Goal: Transaction & Acquisition: Purchase product/service

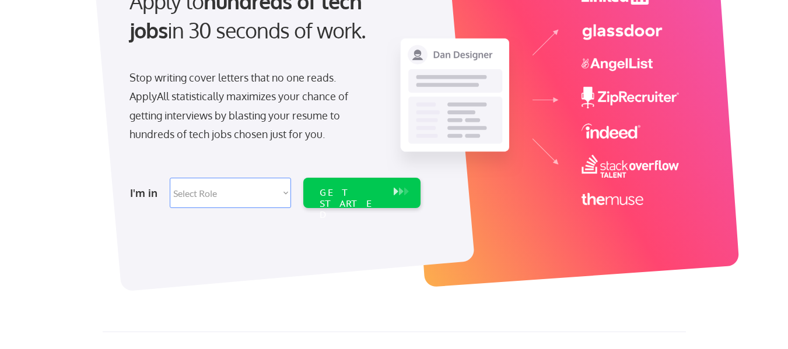
scroll to position [150, 0]
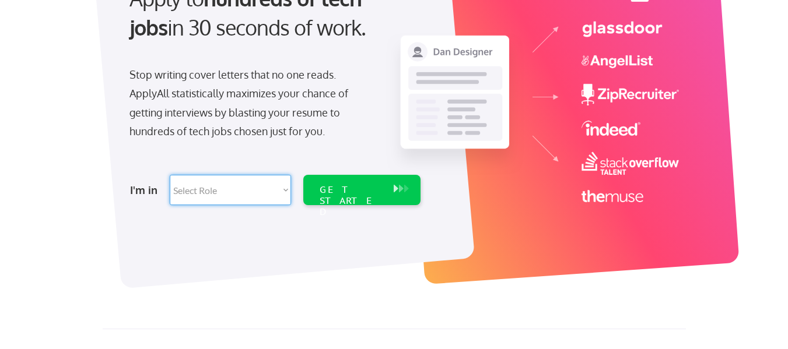
click at [248, 188] on select "Select Role Software Engineering Product Management Customer Success Sales UI/U…" at bounding box center [230, 190] width 121 height 30
select select ""engineering""
click at [170, 175] on select "Select Role Software Engineering Product Management Customer Success Sales UI/U…" at bounding box center [230, 190] width 121 height 30
select select ""engineering""
click at [331, 188] on div "GET STARTED" at bounding box center [351, 201] width 62 height 34
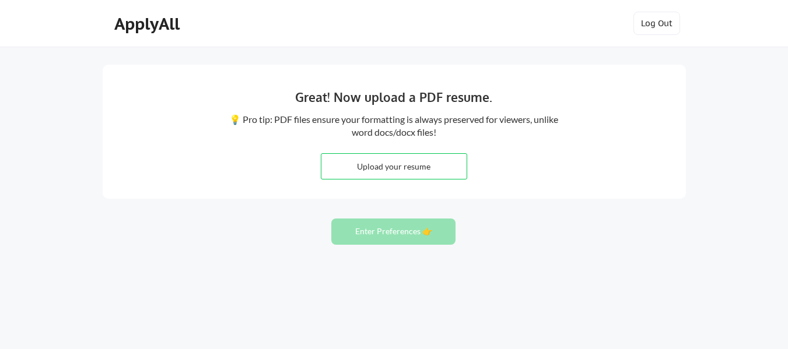
click at [417, 165] on input "file" at bounding box center [393, 166] width 145 height 25
type input "C:\fakepath\Sivaprasad Shankaran.pdf"
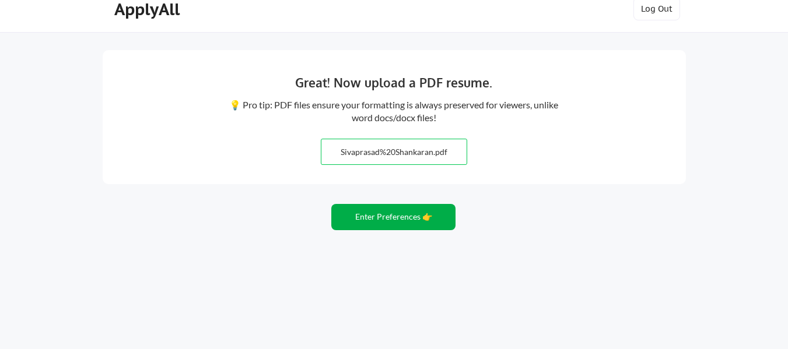
scroll to position [22, 0]
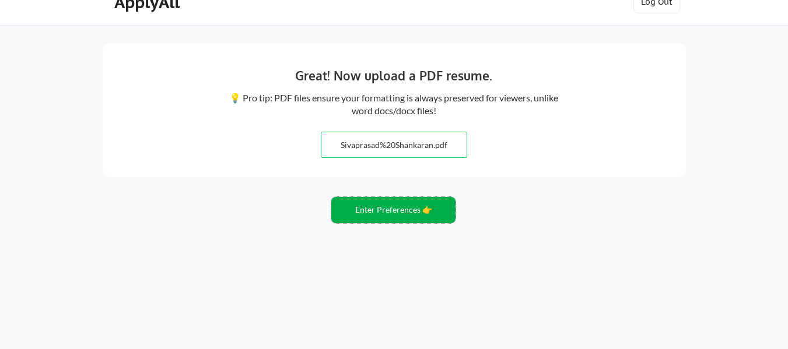
click at [397, 209] on button "Enter Preferences 👉" at bounding box center [393, 210] width 124 height 26
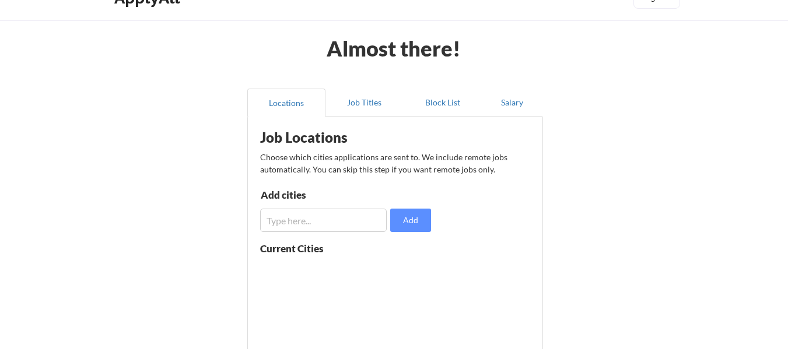
scroll to position [35, 0]
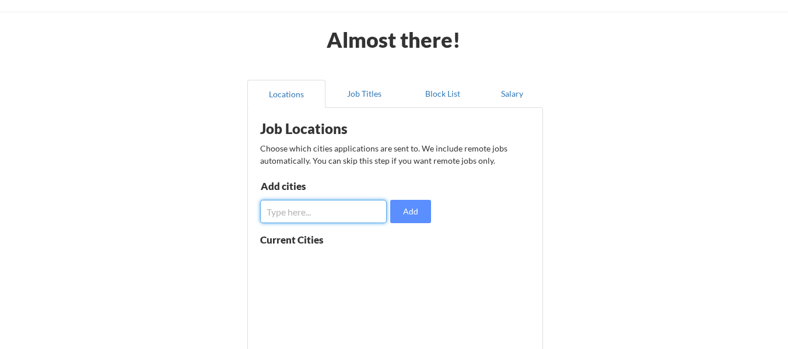
click at [324, 209] on input "input" at bounding box center [323, 211] width 127 height 23
type input "D"
type input "Frisco,Plano,Dallas,Richardson"
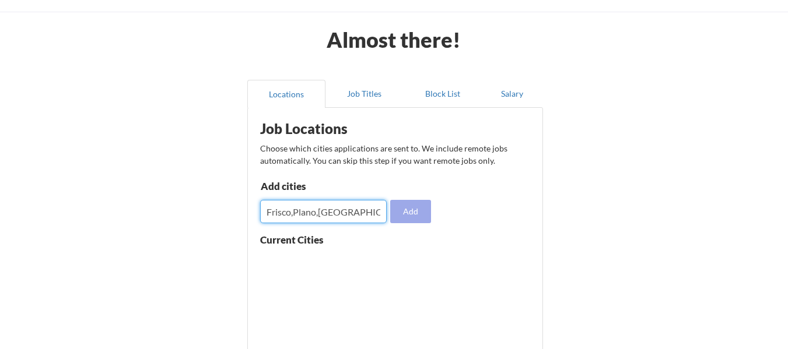
click at [416, 213] on button "Add" at bounding box center [410, 211] width 41 height 23
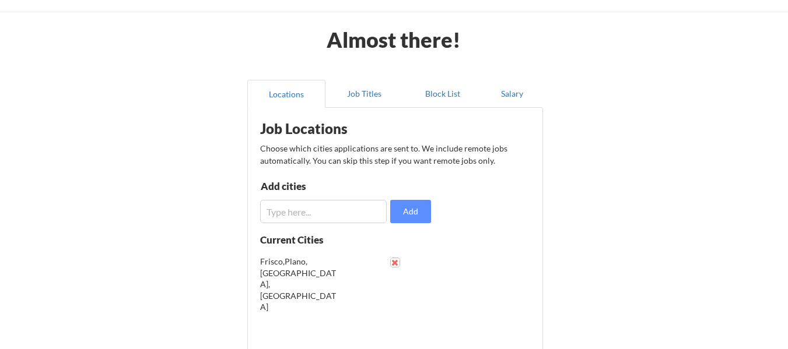
click at [394, 262] on button at bounding box center [395, 262] width 9 height 9
click at [314, 215] on input "input" at bounding box center [323, 211] width 127 height 23
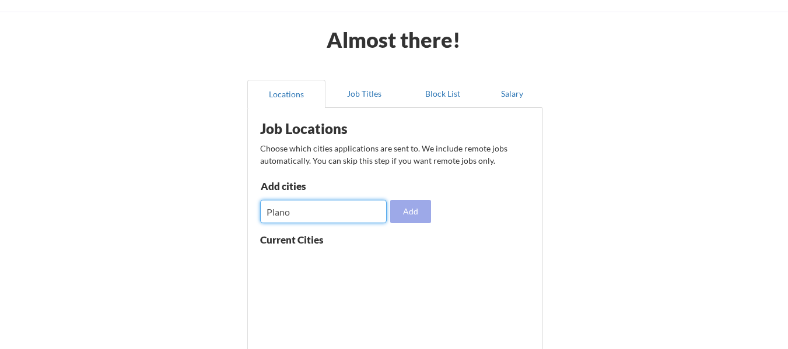
type input "Plano"
click at [411, 214] on button "Add" at bounding box center [410, 211] width 41 height 23
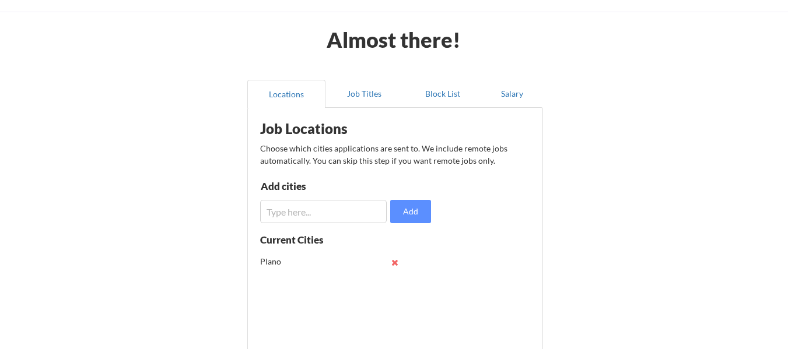
click at [336, 219] on input "input" at bounding box center [323, 211] width 127 height 23
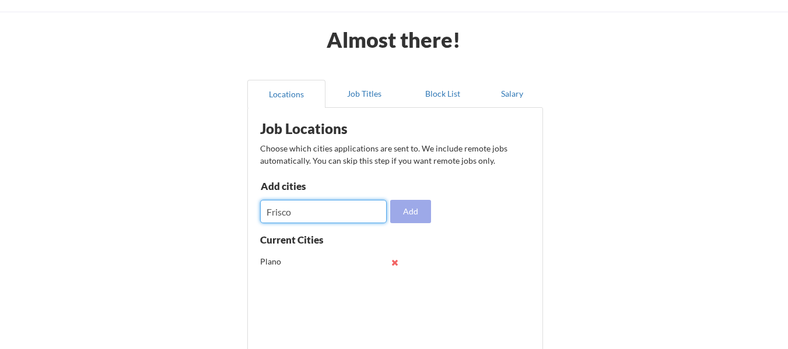
type input "Frisco"
click at [401, 213] on button "Add" at bounding box center [410, 211] width 41 height 23
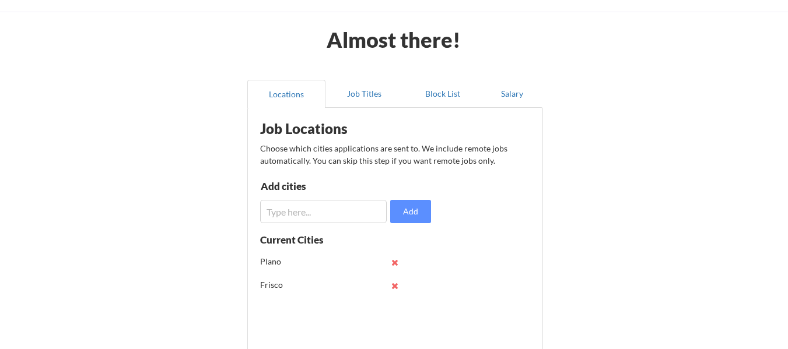
click at [328, 213] on input "input" at bounding box center [323, 211] width 127 height 23
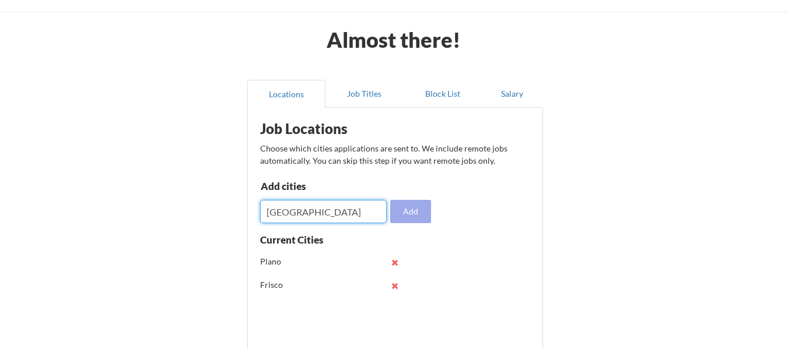
type input "Dallas"
click at [406, 214] on button "Add" at bounding box center [410, 211] width 41 height 23
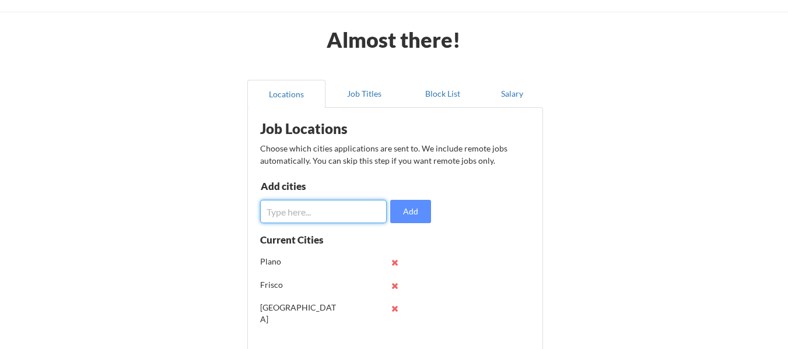
click at [310, 213] on input "input" at bounding box center [323, 211] width 127 height 23
type input "[PERSON_NAME]"
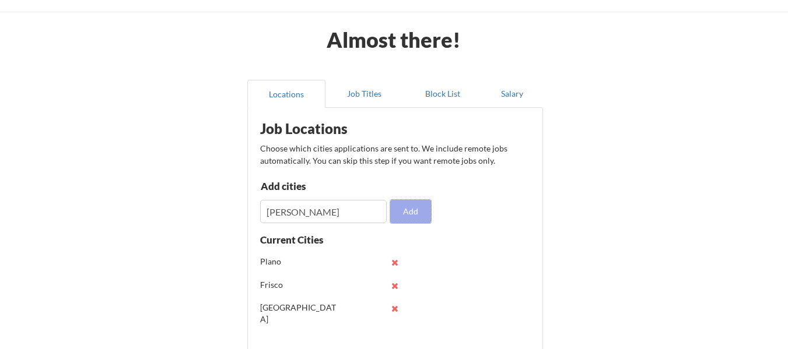
click at [401, 209] on button "Add" at bounding box center [410, 211] width 41 height 23
click at [325, 209] on input "input" at bounding box center [323, 211] width 127 height 23
type input "[PERSON_NAME]"
click at [413, 211] on button "Add" at bounding box center [410, 211] width 41 height 23
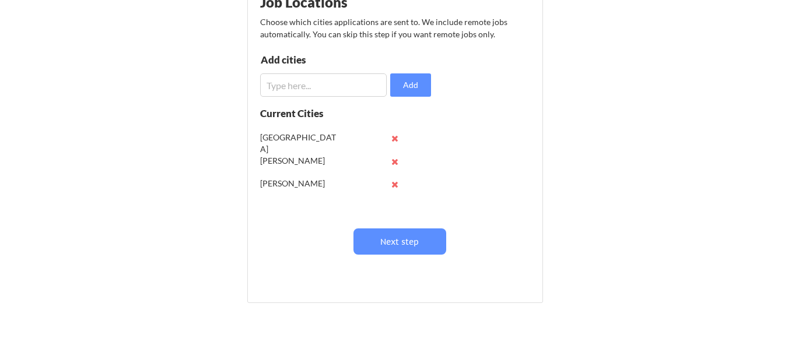
scroll to position [46, 0]
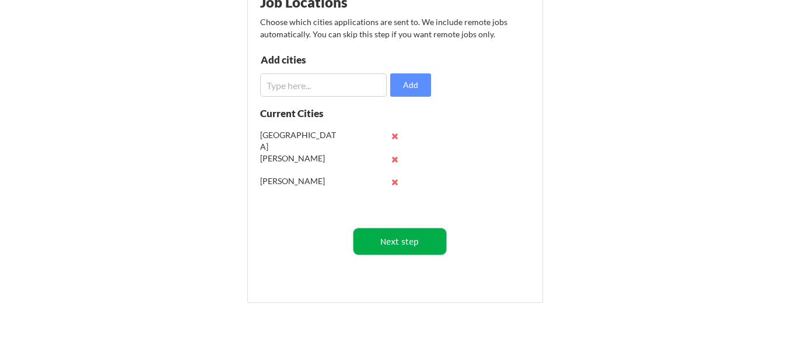
click at [396, 244] on button "Next step" at bounding box center [399, 242] width 93 height 26
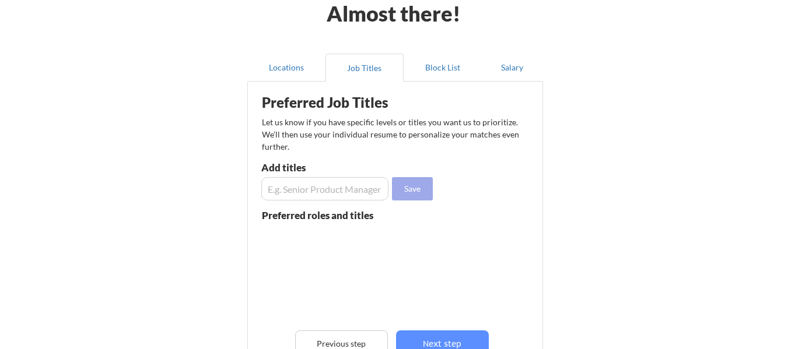
scroll to position [60, 0]
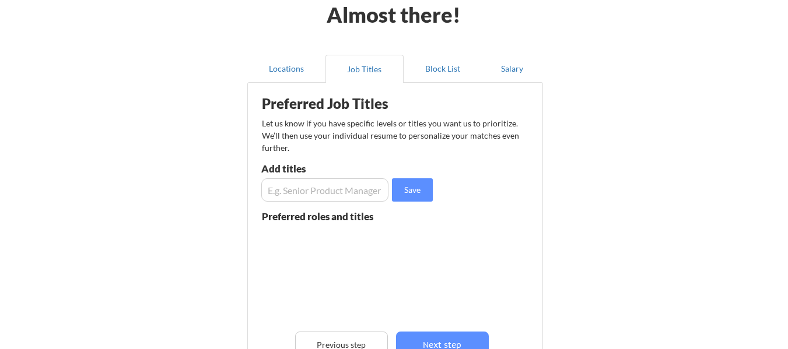
click at [334, 187] on input "input" at bounding box center [324, 189] width 127 height 23
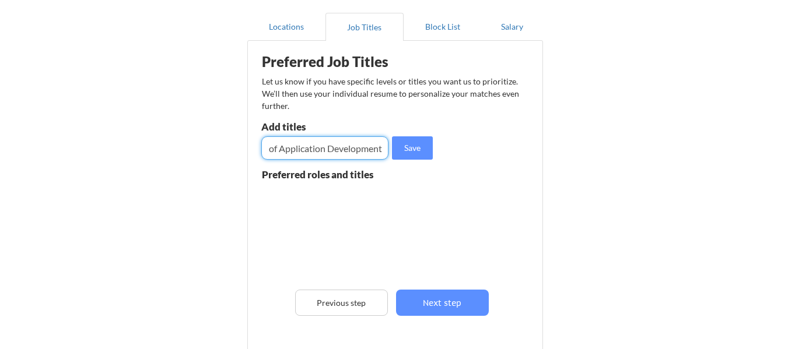
scroll to position [135, 0]
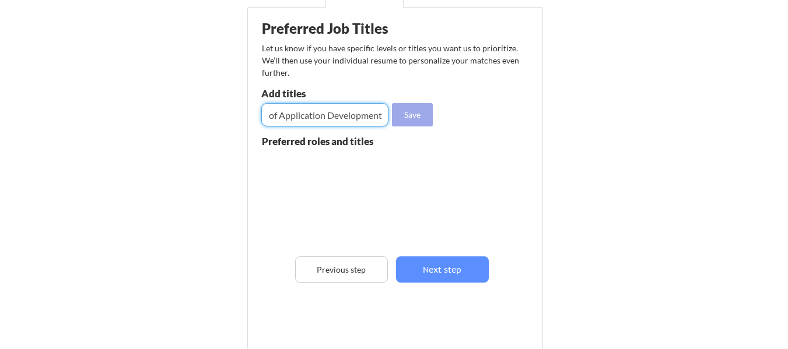
type input "Director of Application Development"
click at [413, 114] on button "Save" at bounding box center [412, 114] width 41 height 23
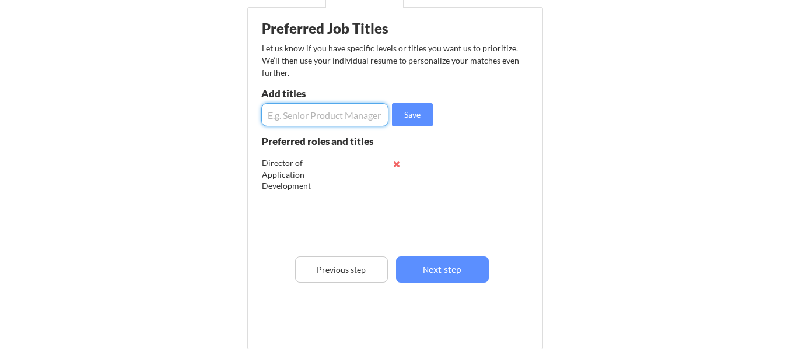
click at [367, 115] on input "input" at bounding box center [324, 114] width 127 height 23
type input "Director of AI/ML"
click at [411, 117] on button "Save" at bounding box center [412, 114] width 41 height 23
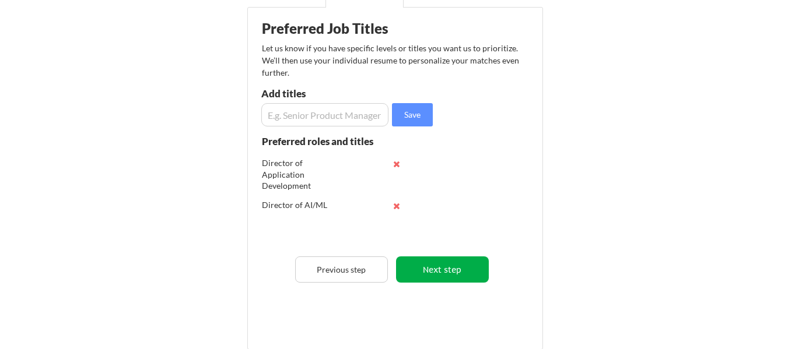
click at [439, 265] on button "Next step" at bounding box center [442, 270] width 93 height 26
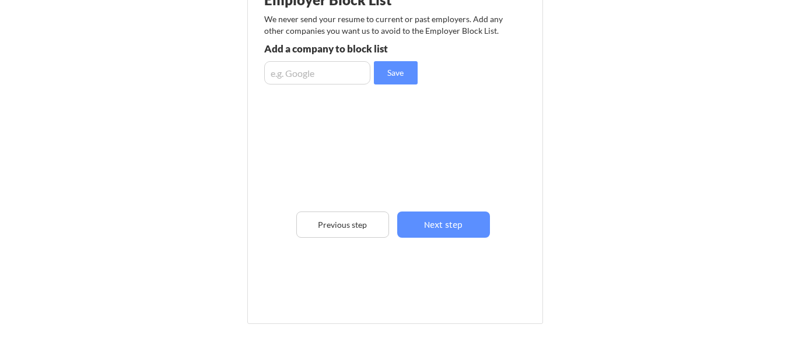
scroll to position [164, 0]
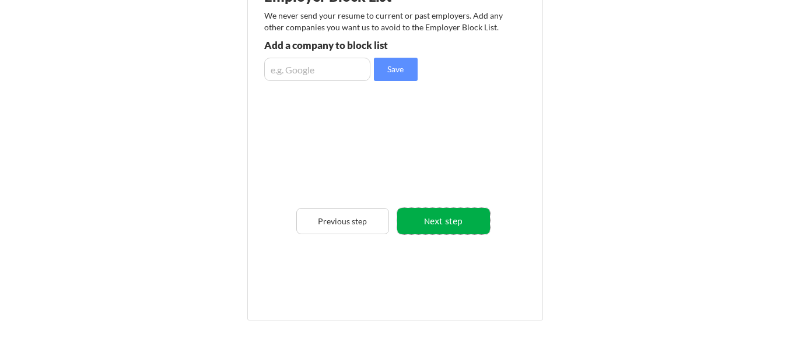
click at [434, 225] on button "Next step" at bounding box center [443, 221] width 93 height 26
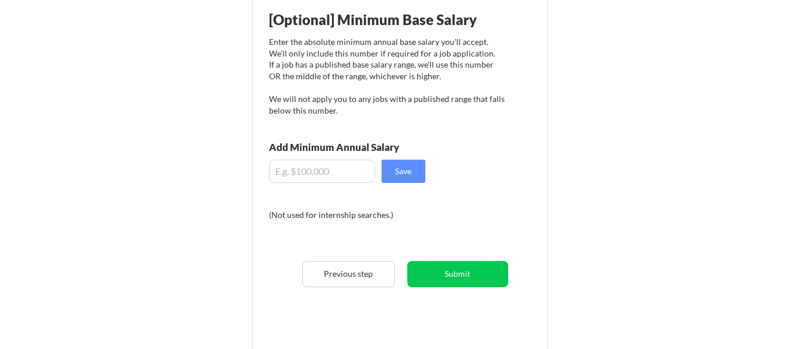
scroll to position [137, 0]
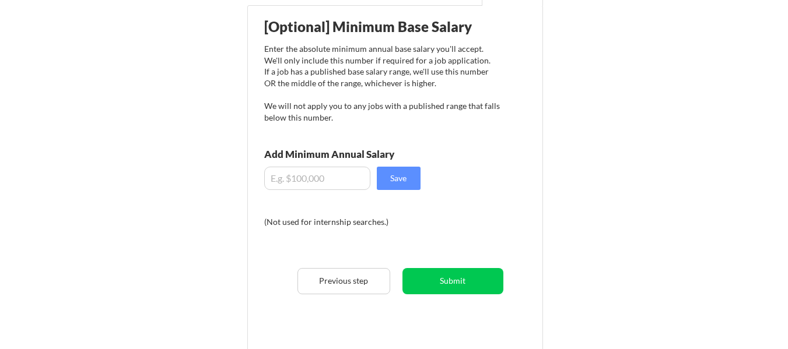
click at [330, 175] on input "input" at bounding box center [317, 178] width 106 height 23
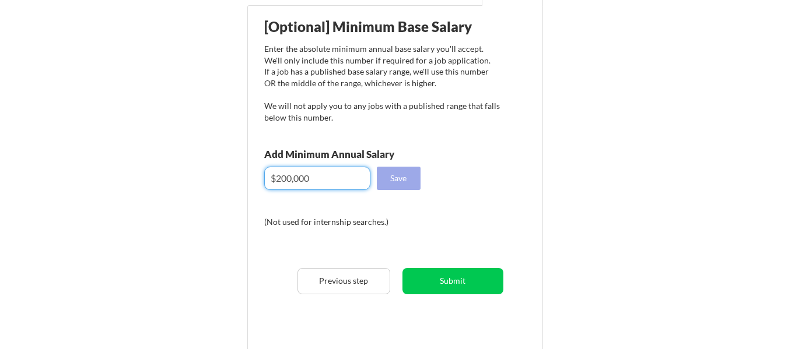
type input "$200,000"
click at [395, 181] on button "Save" at bounding box center [399, 178] width 44 height 23
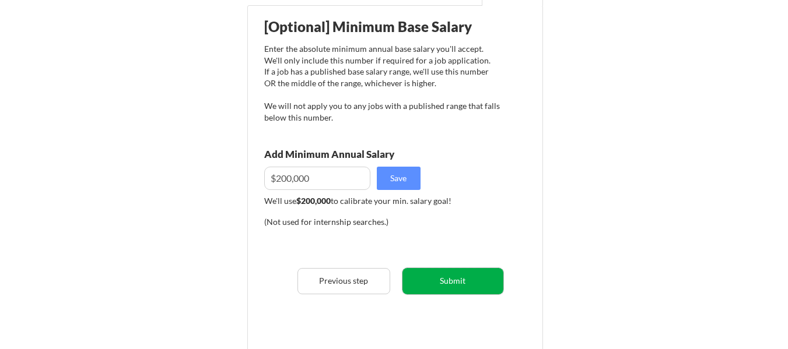
click at [450, 286] on button "Submit" at bounding box center [452, 281] width 101 height 26
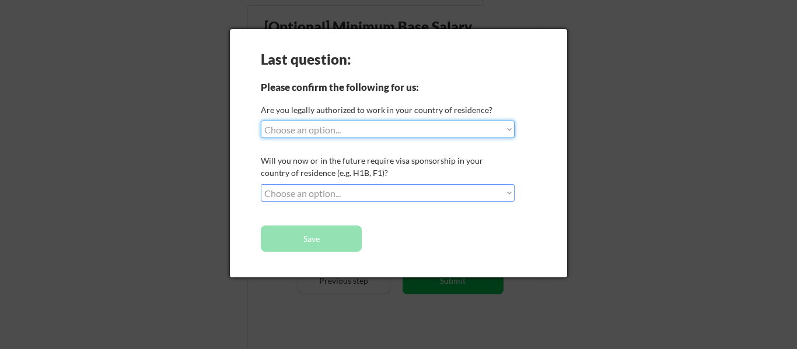
click at [384, 128] on select "Choose an option... Yes, I am a US Citizen Yes, I am a Canadian Citizen Yes, I …" at bounding box center [388, 129] width 254 height 17
select select ""yes__i_am_a_us_citizen""
click at [261, 121] on select "Choose an option... Yes, I am a US Citizen Yes, I am a Canadian Citizen Yes, I …" at bounding box center [388, 129] width 254 height 17
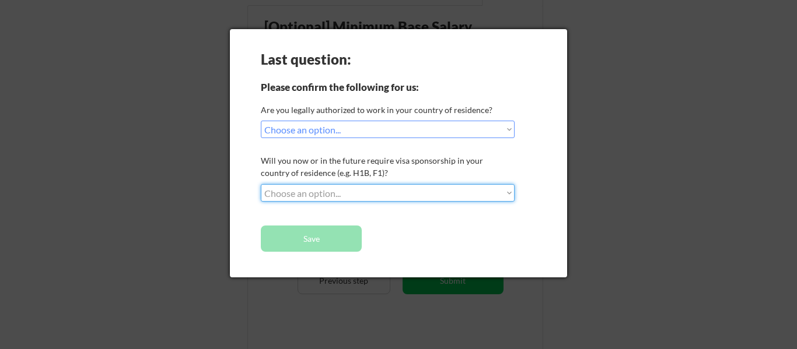
click at [355, 191] on select "Choose an option... No, I will not need sponsorship Yes, I will need sponsorship" at bounding box center [388, 192] width 254 height 17
select select ""no__i_will_not_need_sponsorship""
click at [261, 184] on select "Choose an option... No, I will not need sponsorship Yes, I will need sponsorship" at bounding box center [388, 192] width 254 height 17
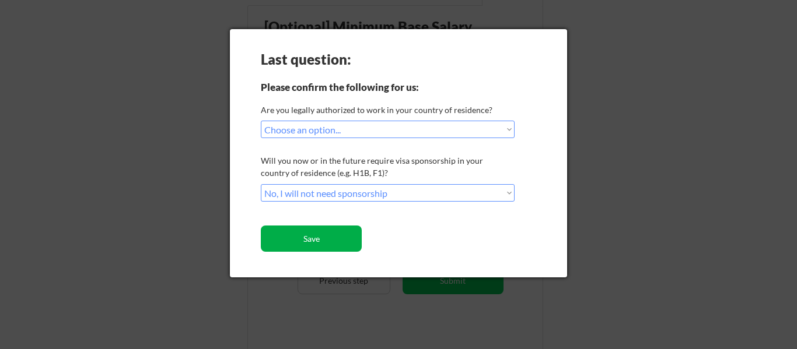
click at [318, 245] on button "Save" at bounding box center [311, 239] width 101 height 26
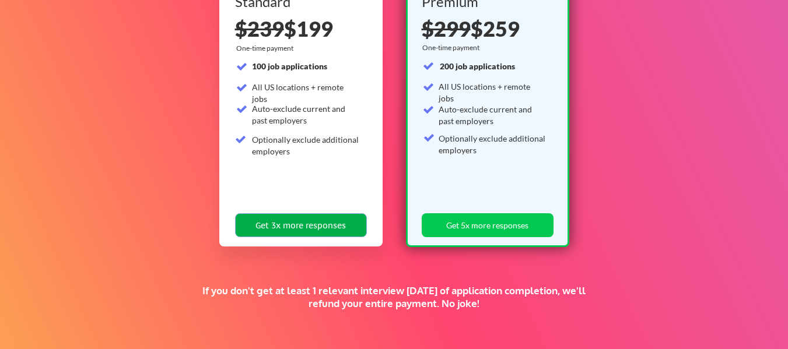
scroll to position [335, 0]
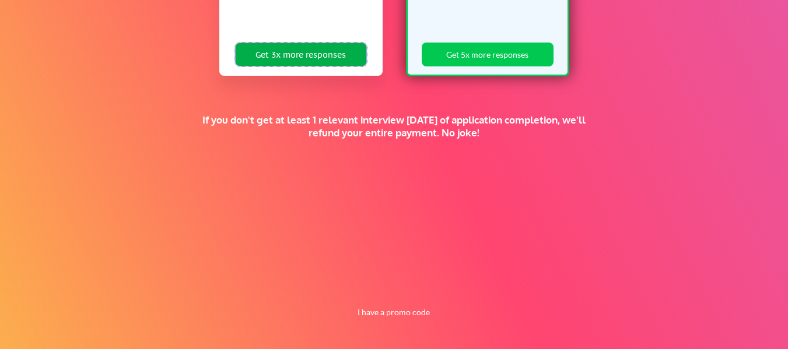
click at [314, 51] on button "Get 3x more responses" at bounding box center [301, 55] width 132 height 24
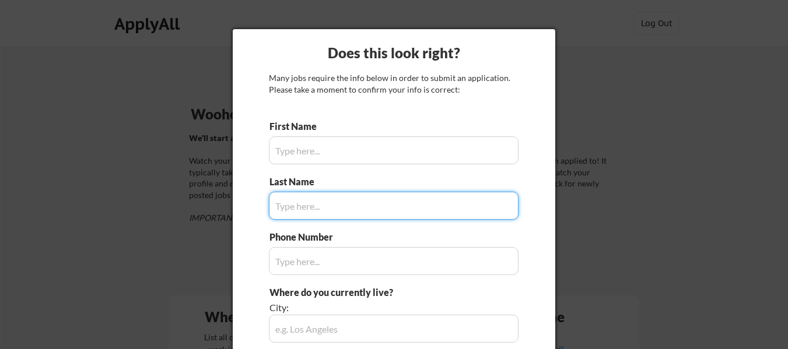
type input "Sivaprasad"
type input "214-783-2985"
type input "Frisco, TX"
type input "Shankaran"
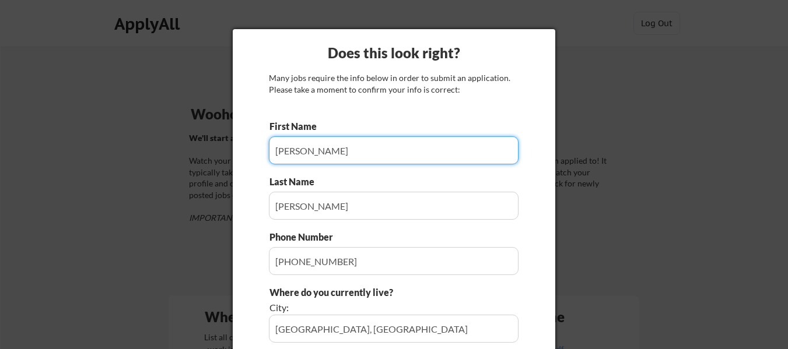
click at [314, 153] on input "input" at bounding box center [394, 150] width 250 height 28
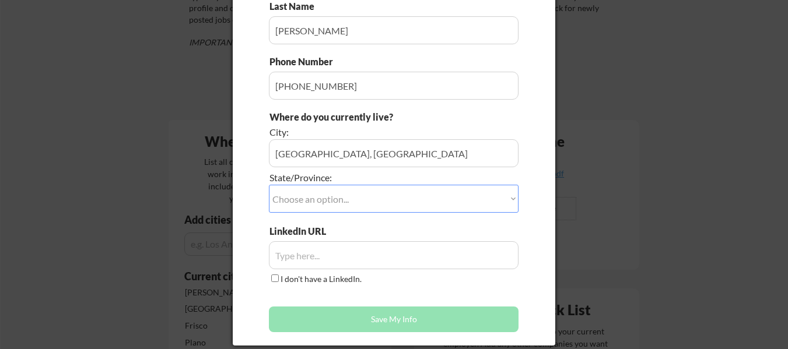
scroll to position [204, 0]
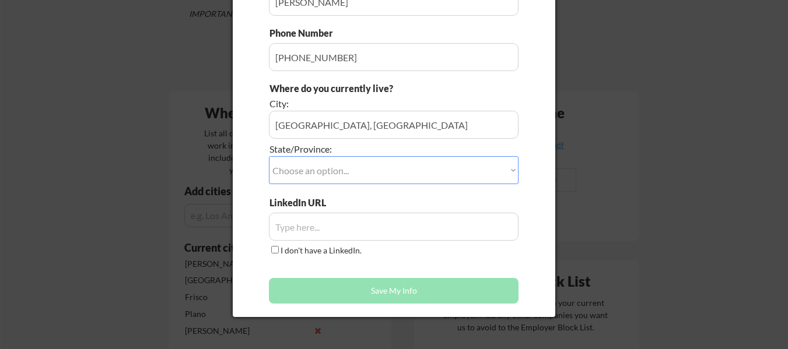
click at [354, 168] on select "Choose an option... Other/Not Applicable Alabama Alaska Alberta Arizona Arkansa…" at bounding box center [394, 170] width 250 height 28
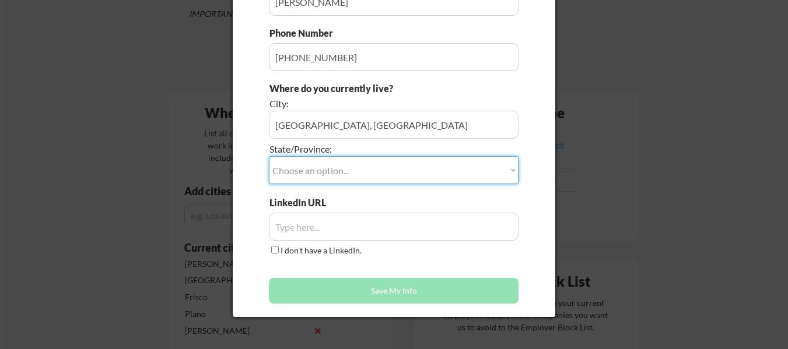
select select ""Texas""
click at [269, 156] on select "Choose an option... Other/Not Applicable Alabama Alaska Alberta Arizona Arkansa…" at bounding box center [394, 170] width 250 height 28
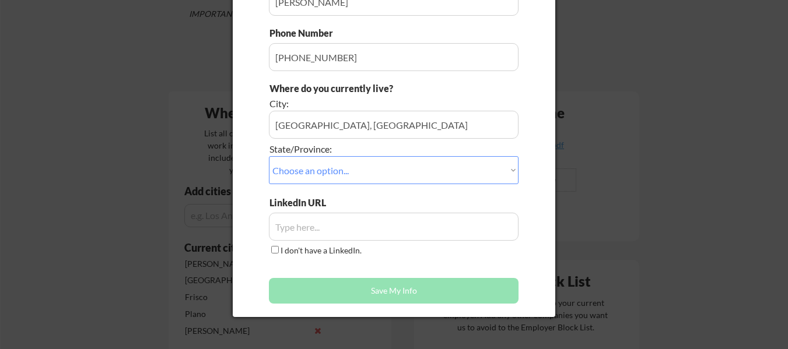
click at [321, 225] on input "input" at bounding box center [394, 227] width 250 height 28
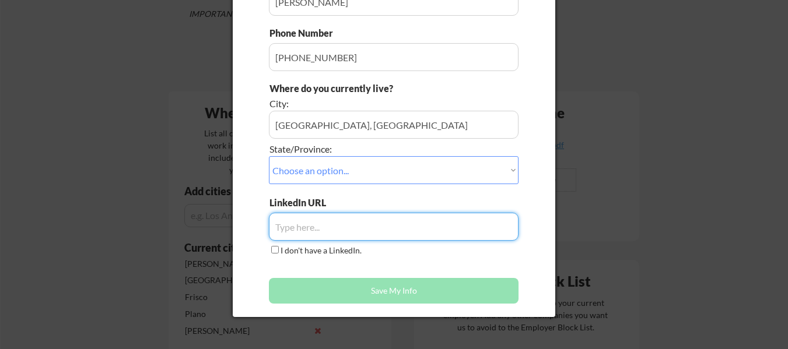
paste input "www.linkedin.com/in/"
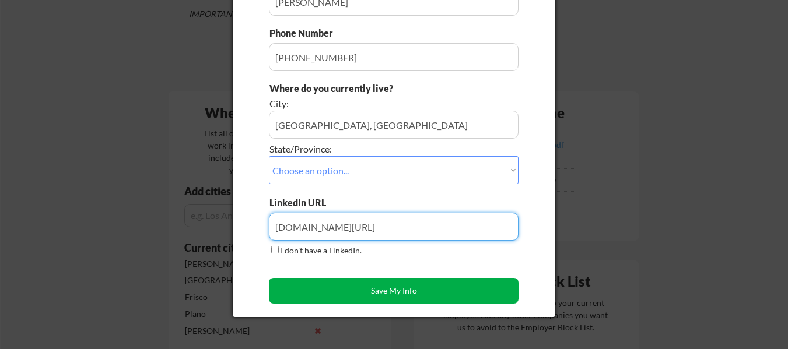
type input "www.linkedin.com/in/sshankaran"
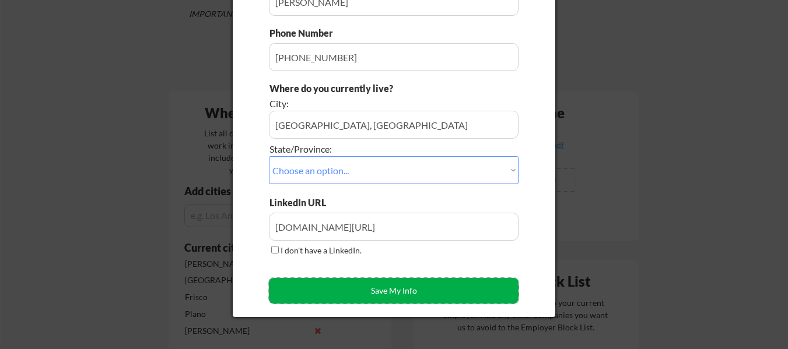
click at [377, 289] on button "Save My Info" at bounding box center [394, 291] width 250 height 26
type input "Frisco, TX, Texas"
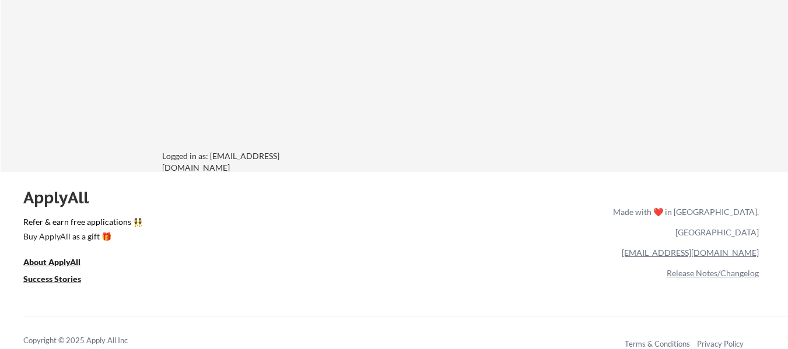
scroll to position [1037, 0]
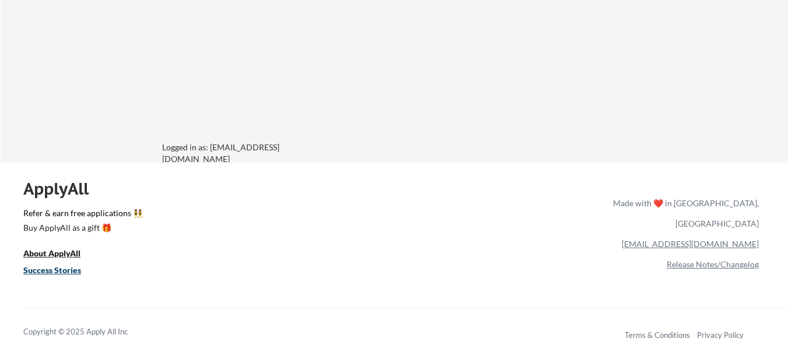
click at [61, 274] on u "Success Stories" at bounding box center [52, 270] width 58 height 10
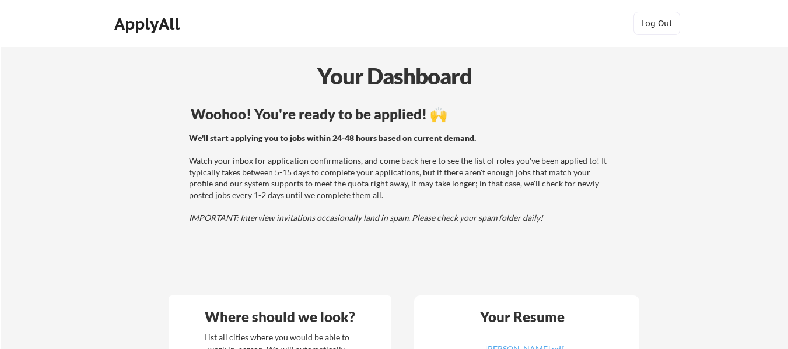
click at [155, 22] on div "ApplyAll" at bounding box center [148, 24] width 69 height 20
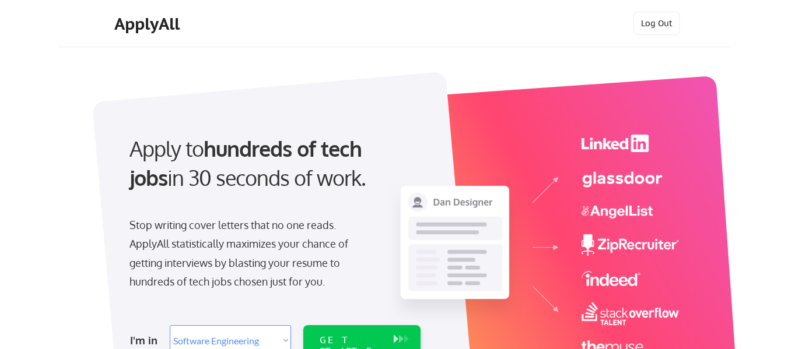
select select ""engineering""
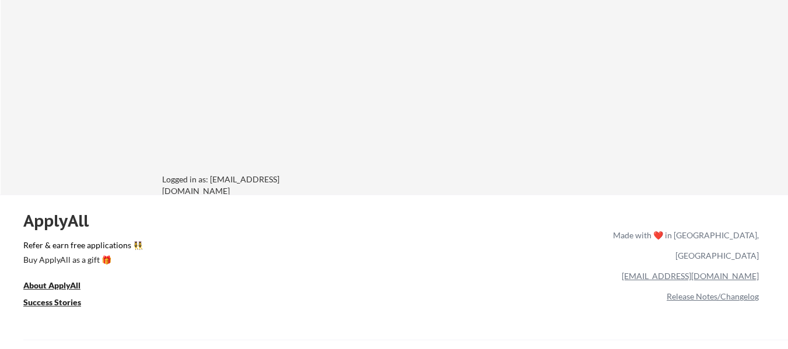
scroll to position [1037, 0]
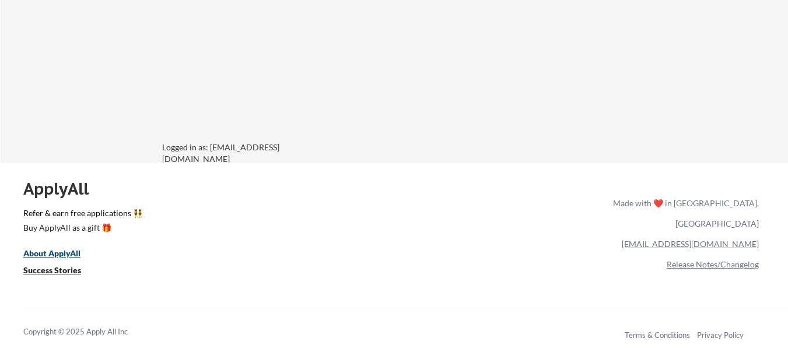
click at [78, 254] on u "About ApplyAll" at bounding box center [51, 253] width 57 height 10
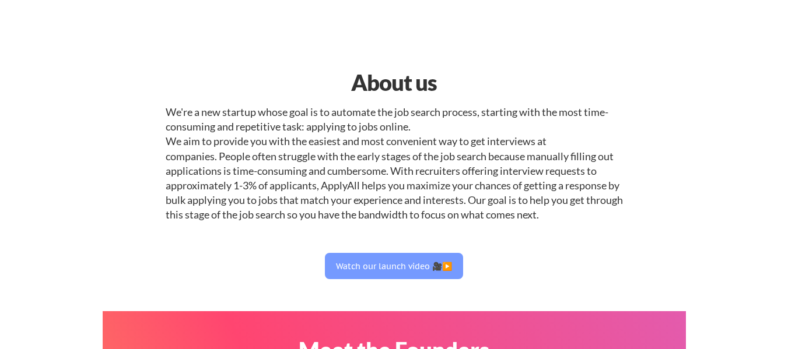
select select ""engineering""
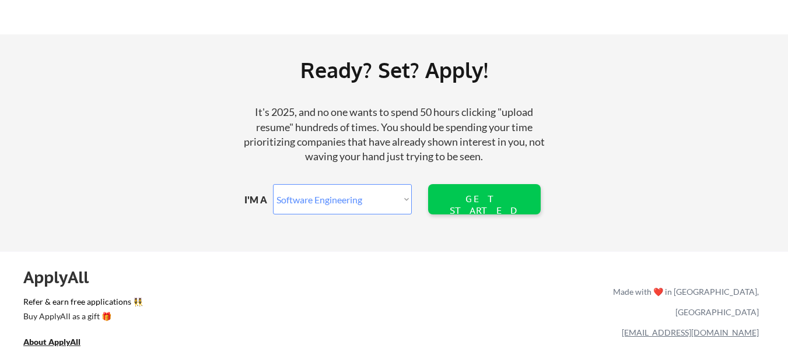
scroll to position [1465, 0]
